Goal: Find specific page/section: Find specific page/section

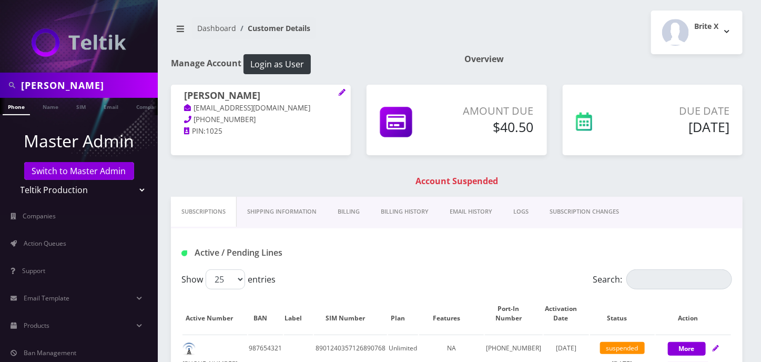
scroll to position [0, 5]
click at [70, 92] on input "Vincent Copelin" at bounding box center [88, 85] width 134 height 20
type input "[PERSON_NAME]"
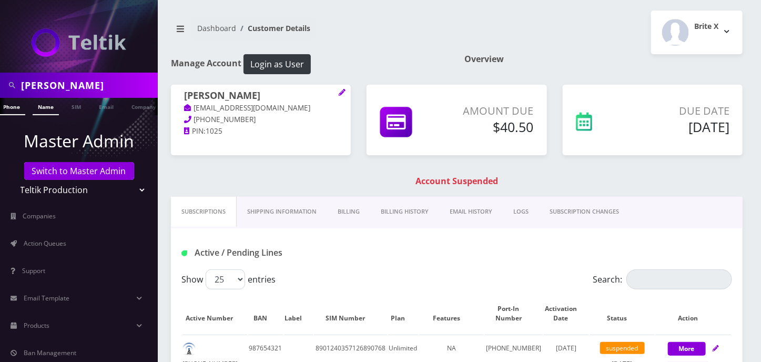
click at [39, 105] on link "Name" at bounding box center [46, 106] width 26 height 17
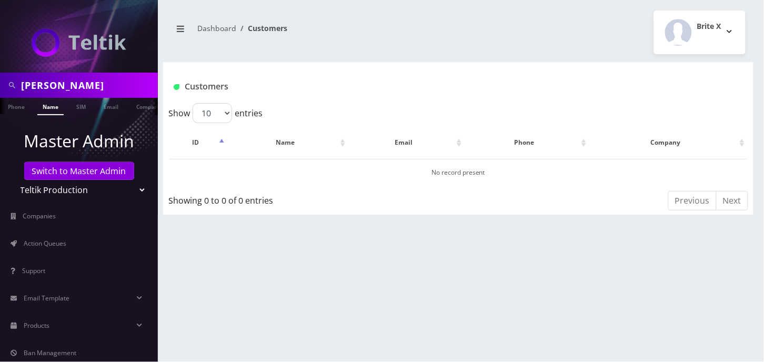
click at [82, 194] on select "Teltik Production My Link Mobile VennMobile Unlimited Advanced LTE Rexing Inc D…" at bounding box center [79, 190] width 134 height 20
select select "23"
click at [12, 180] on select "Teltik Production My Link Mobile VennMobile Unlimited Advanced LTE Rexing Inc D…" at bounding box center [79, 190] width 134 height 20
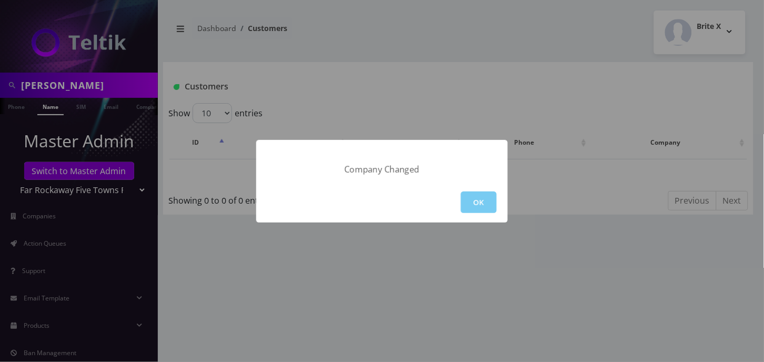
click at [486, 199] on button "OK" at bounding box center [479, 202] width 36 height 22
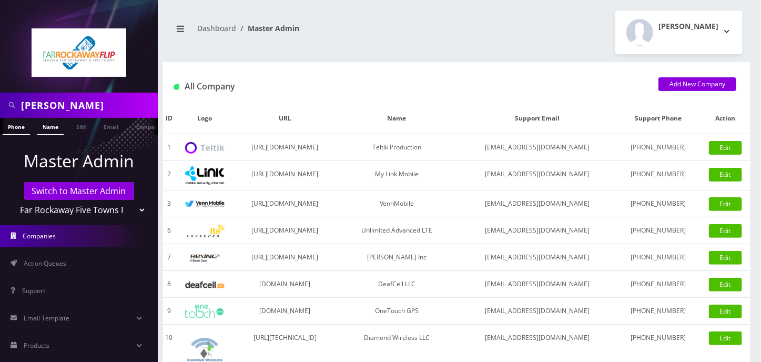
click at [51, 125] on link "Name" at bounding box center [50, 126] width 26 height 17
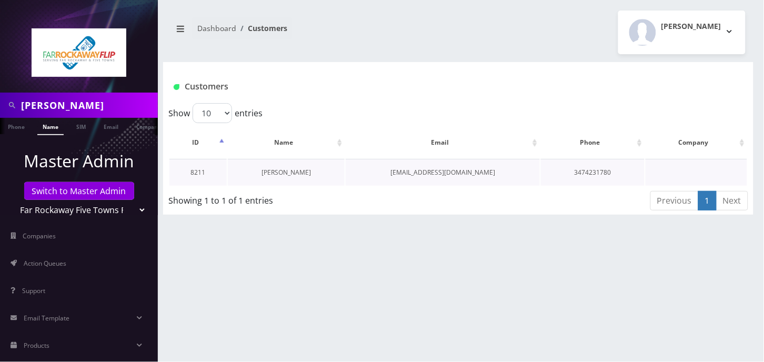
click at [304, 174] on link "yides salamon" at bounding box center [285, 172] width 49 height 9
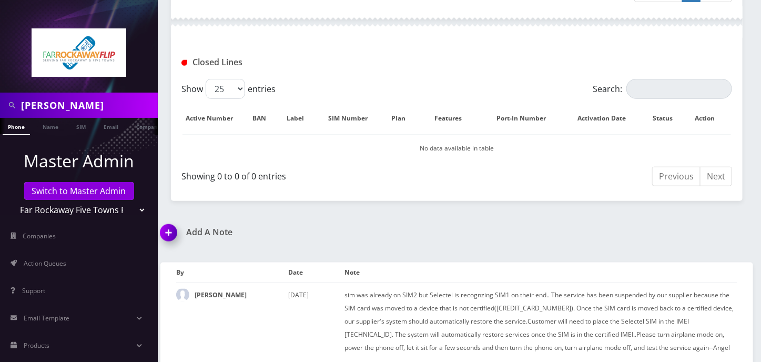
scroll to position [403, 0]
